Goal: Information Seeking & Learning: Learn about a topic

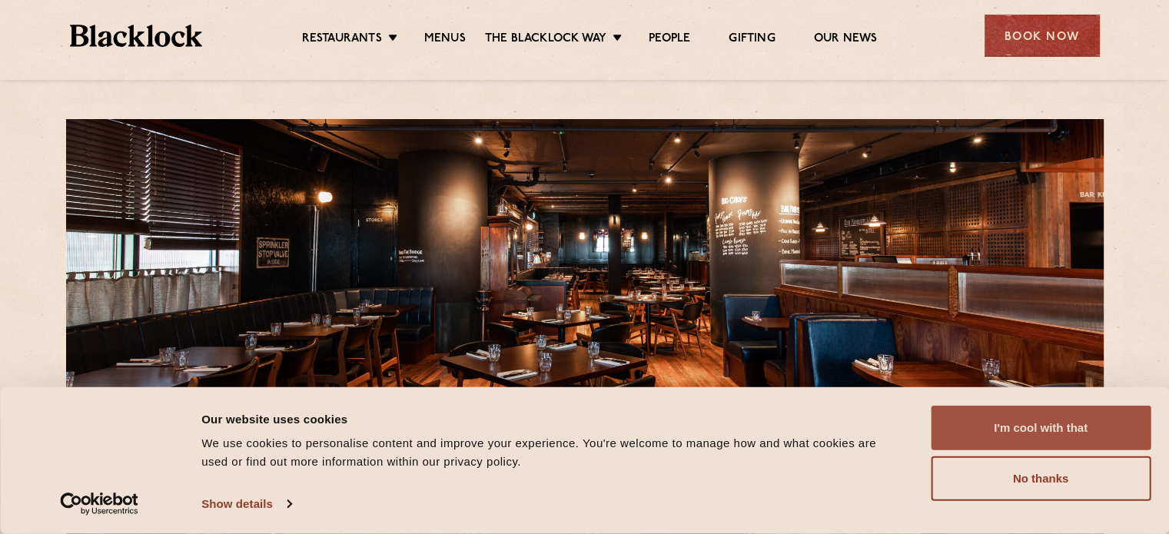
click at [1056, 427] on button "I'm cool with that" at bounding box center [1040, 428] width 220 height 45
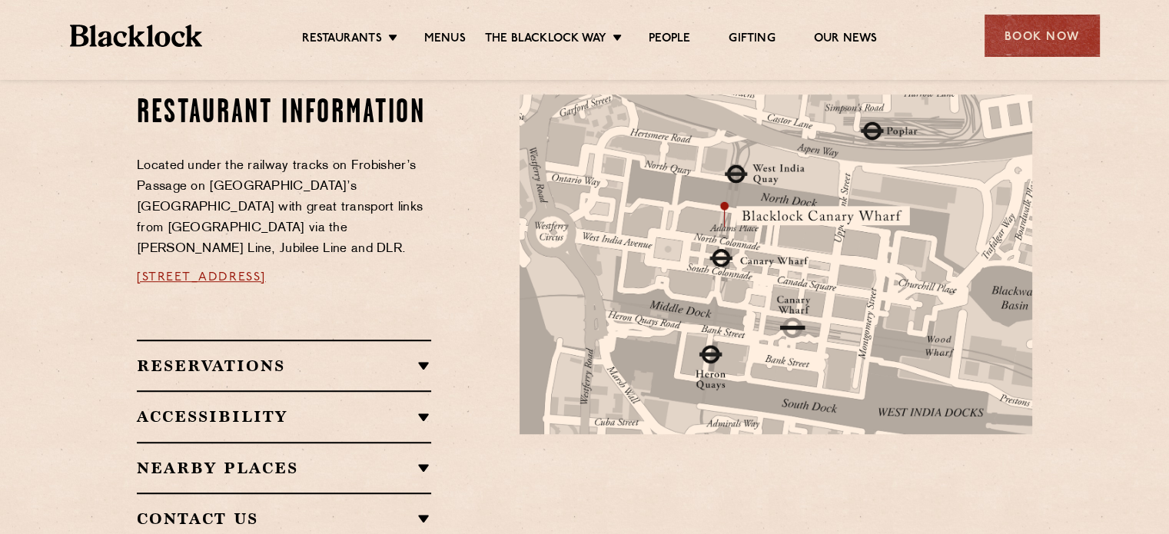
scroll to position [768, 0]
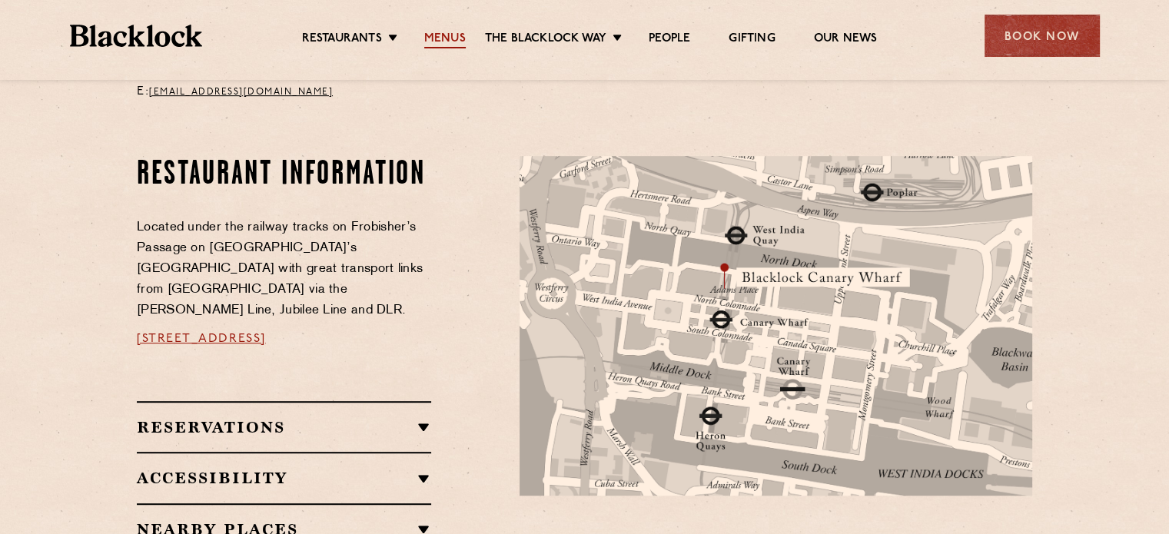
click at [445, 38] on link "Menus" at bounding box center [444, 39] width 41 height 17
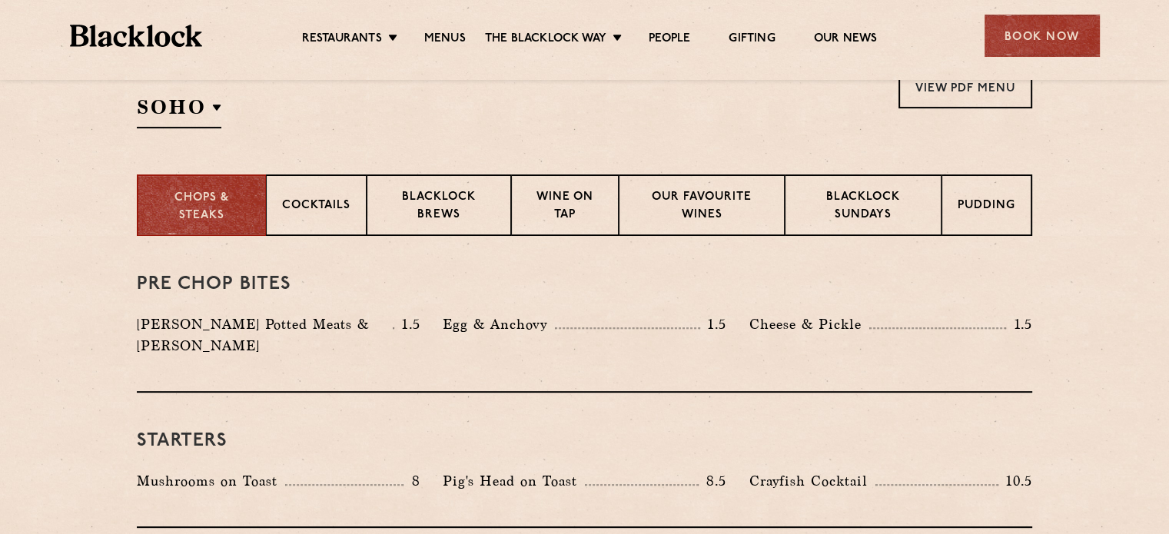
scroll to position [538, 0]
click at [854, 204] on p "Blacklock Sundays" at bounding box center [863, 206] width 124 height 36
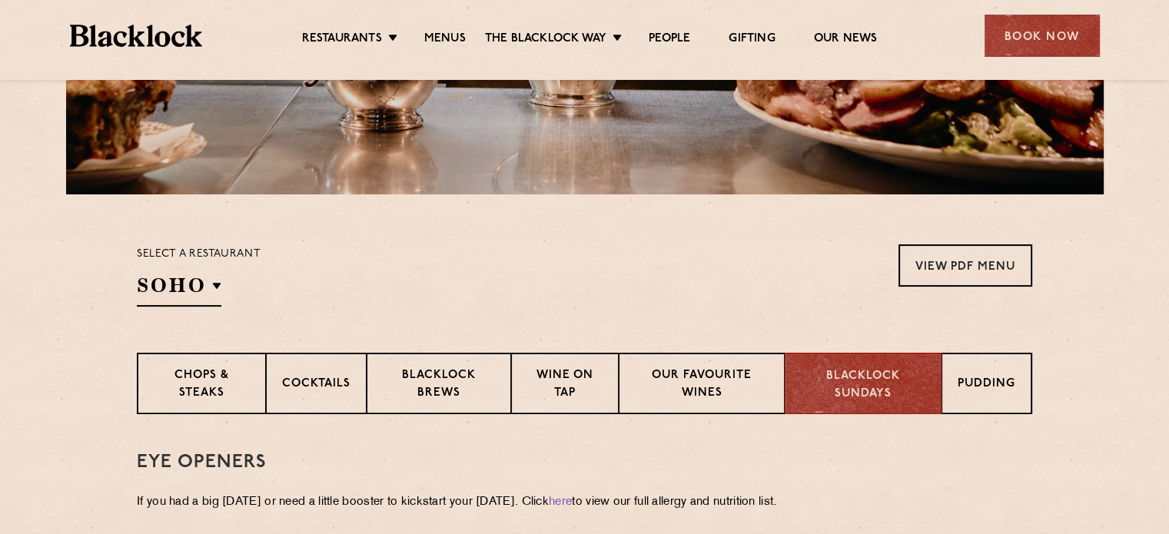
scroll to position [384, 0]
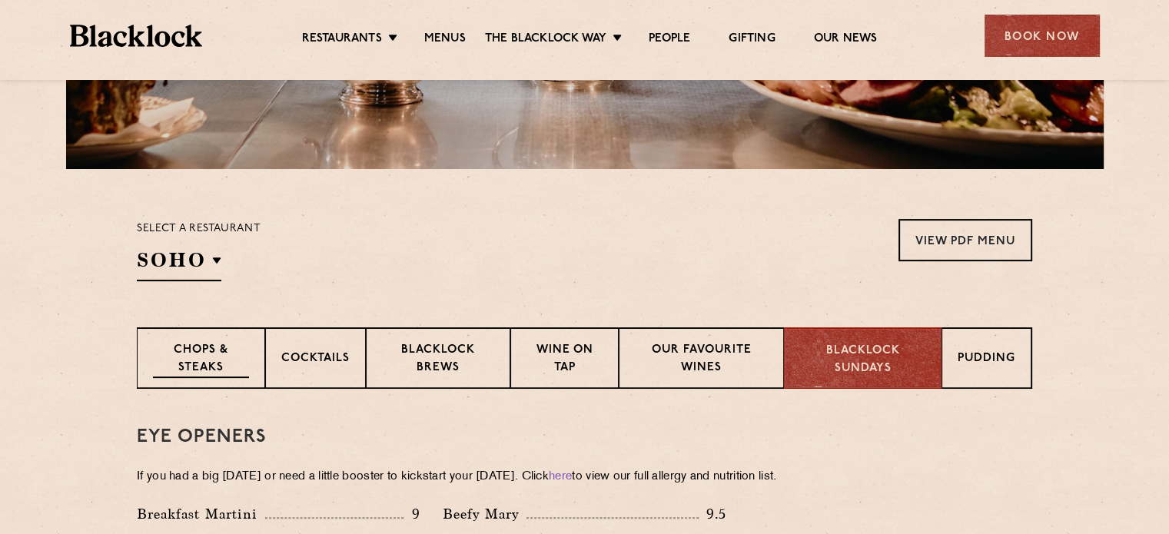
click at [217, 352] on p "Chops & Steaks" at bounding box center [201, 360] width 96 height 36
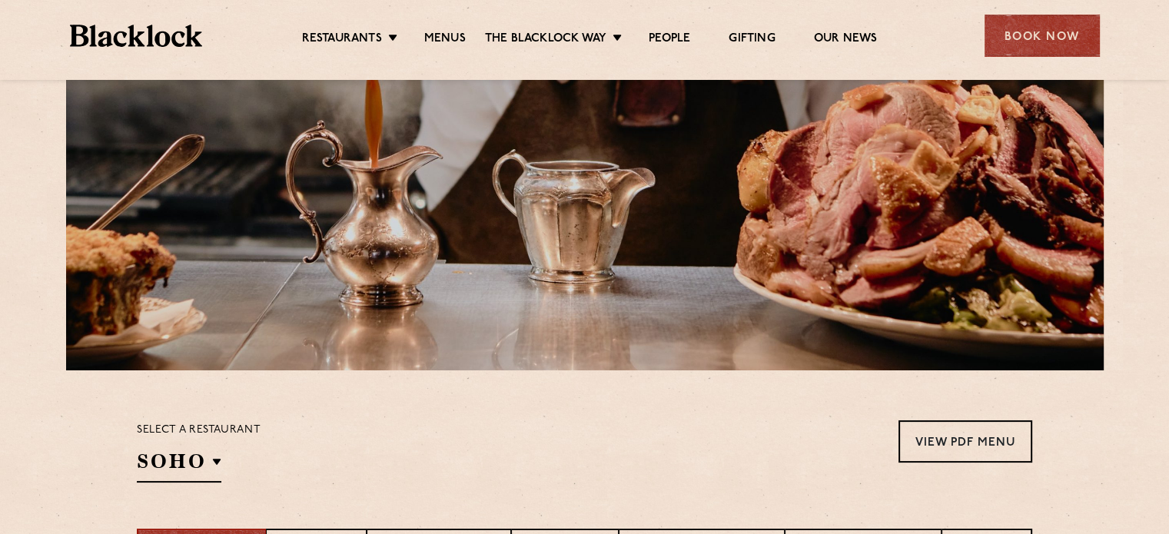
scroll to position [538, 0]
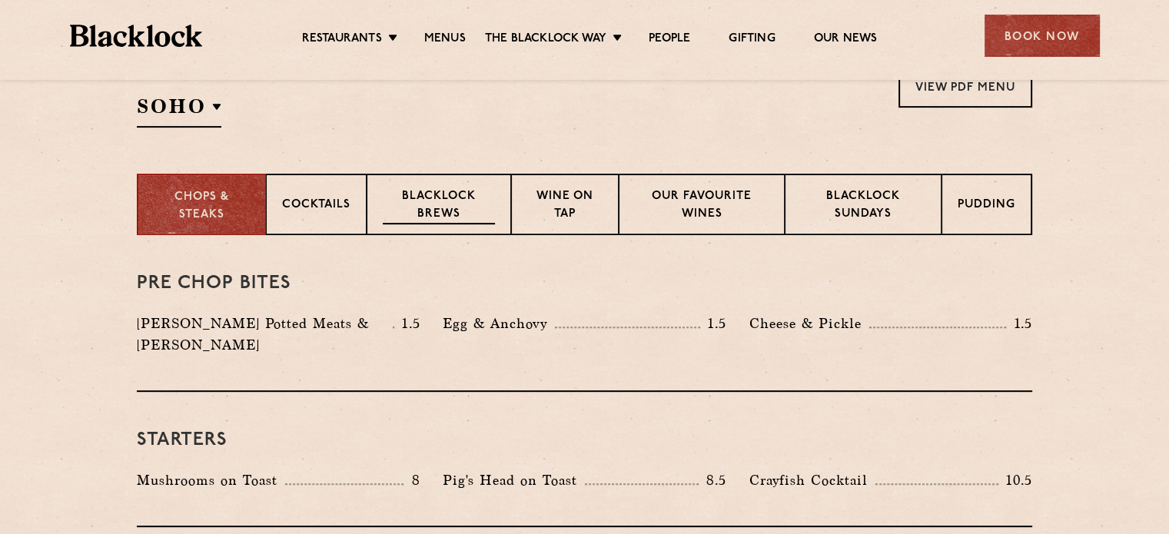
click at [423, 208] on p "Blacklock Brews" at bounding box center [439, 206] width 112 height 36
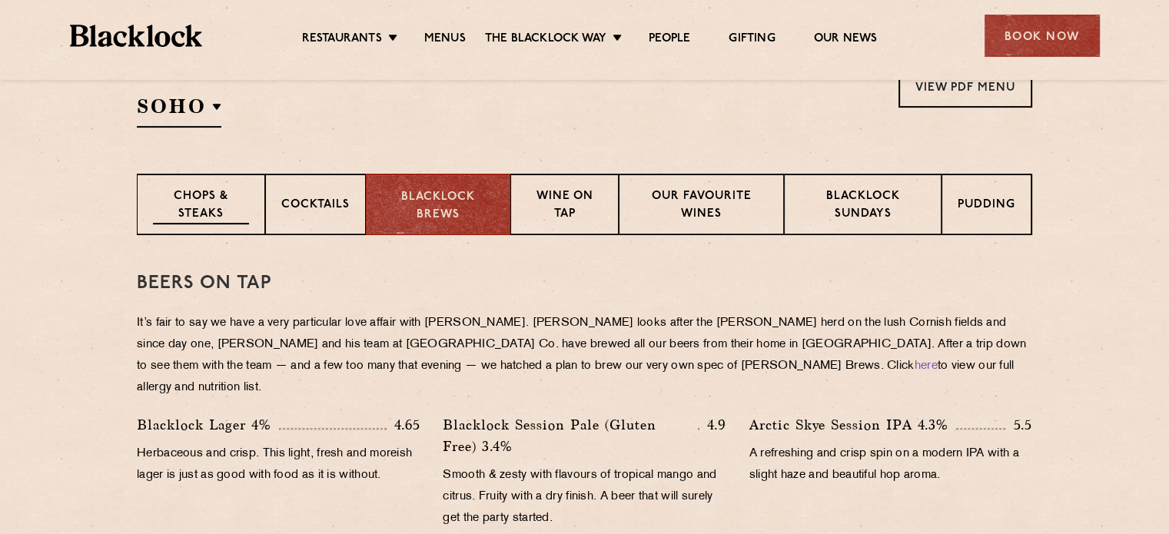
click at [181, 198] on p "Chops & Steaks" at bounding box center [201, 206] width 96 height 36
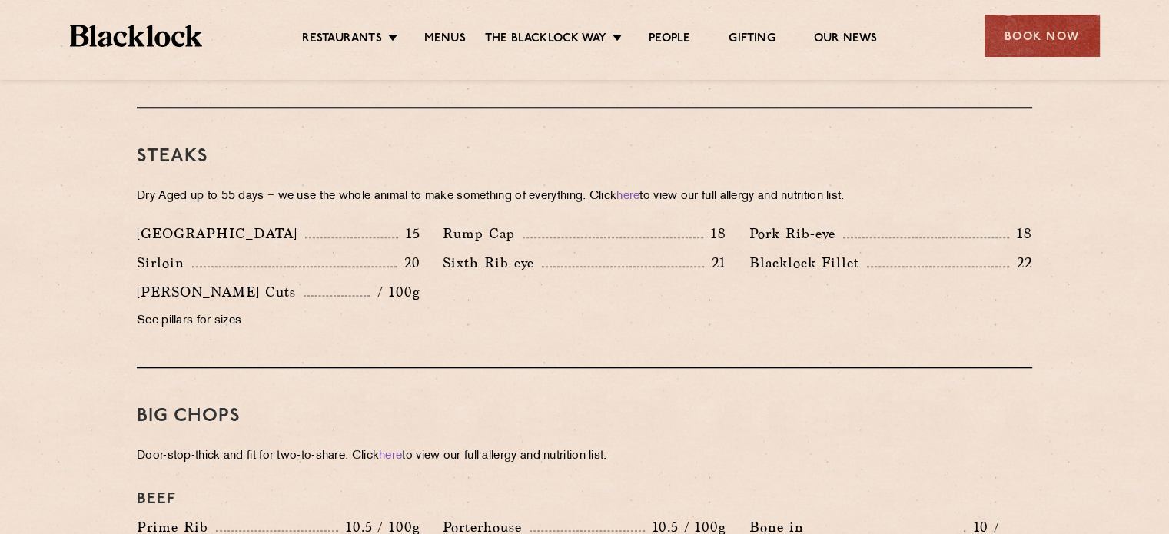
scroll to position [1460, 0]
